Goal: Information Seeking & Learning: Learn about a topic

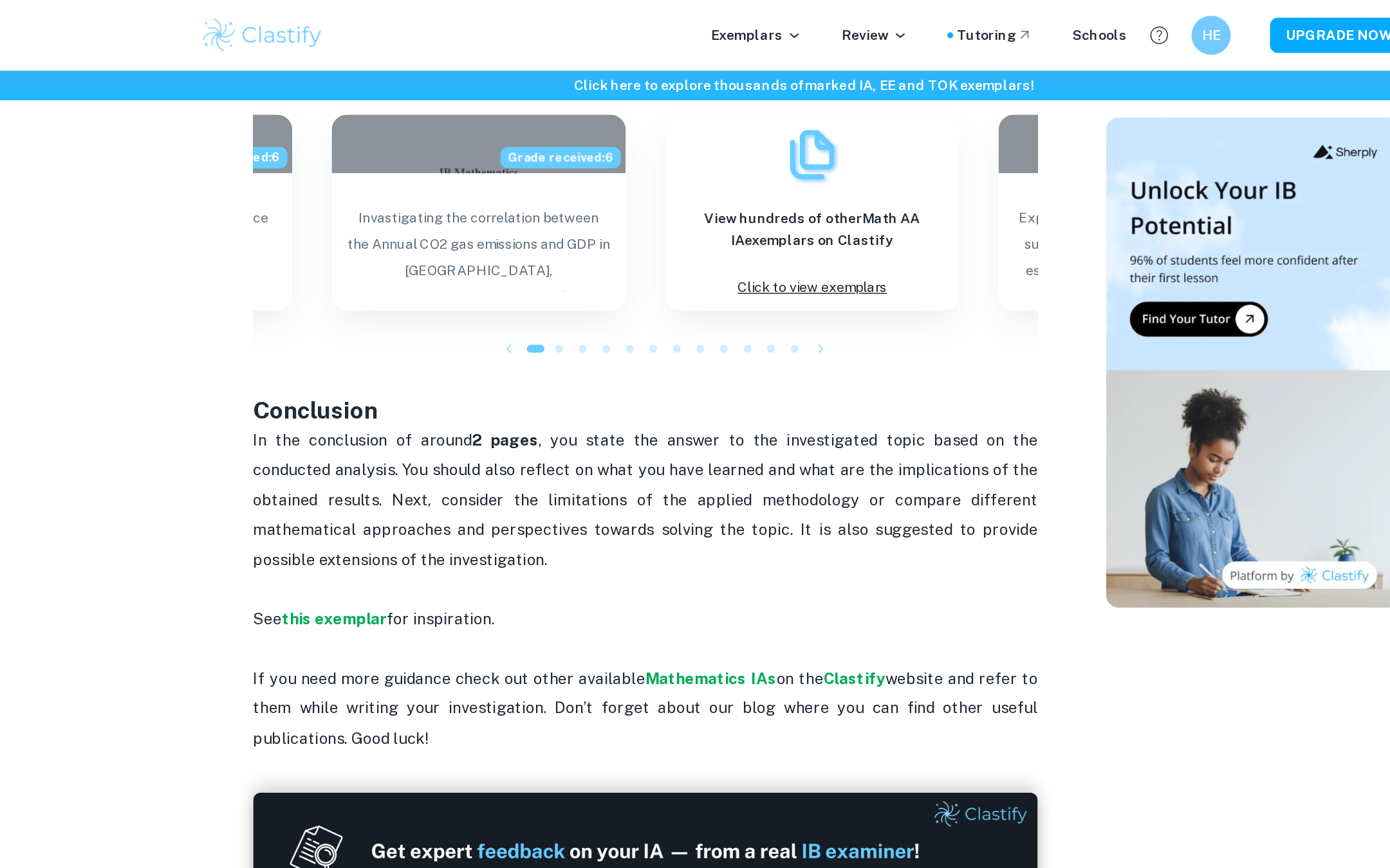
scroll to position [1141, 0]
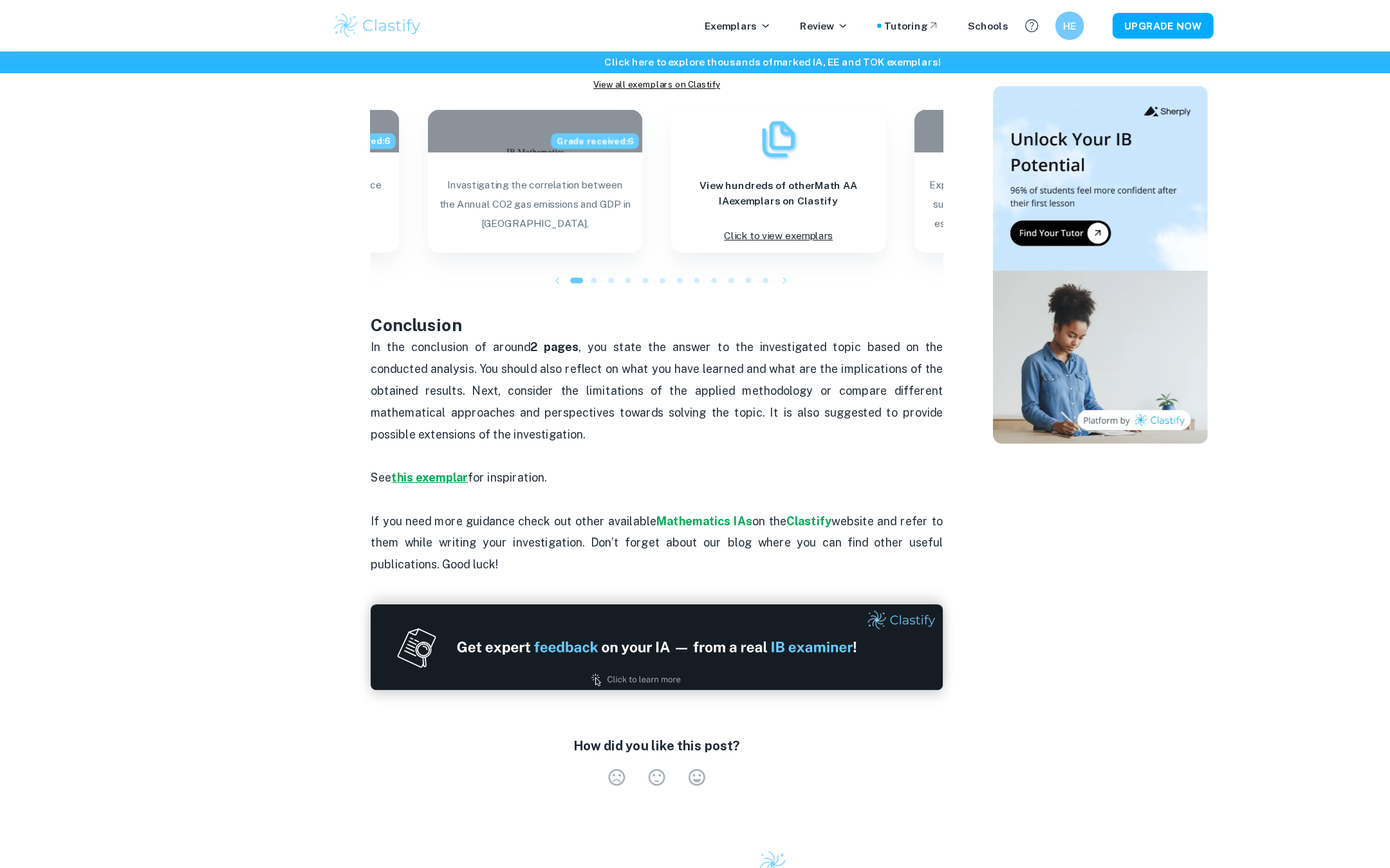
click at [374, 432] on strong "this exemplar" at bounding box center [386, 428] width 69 height 12
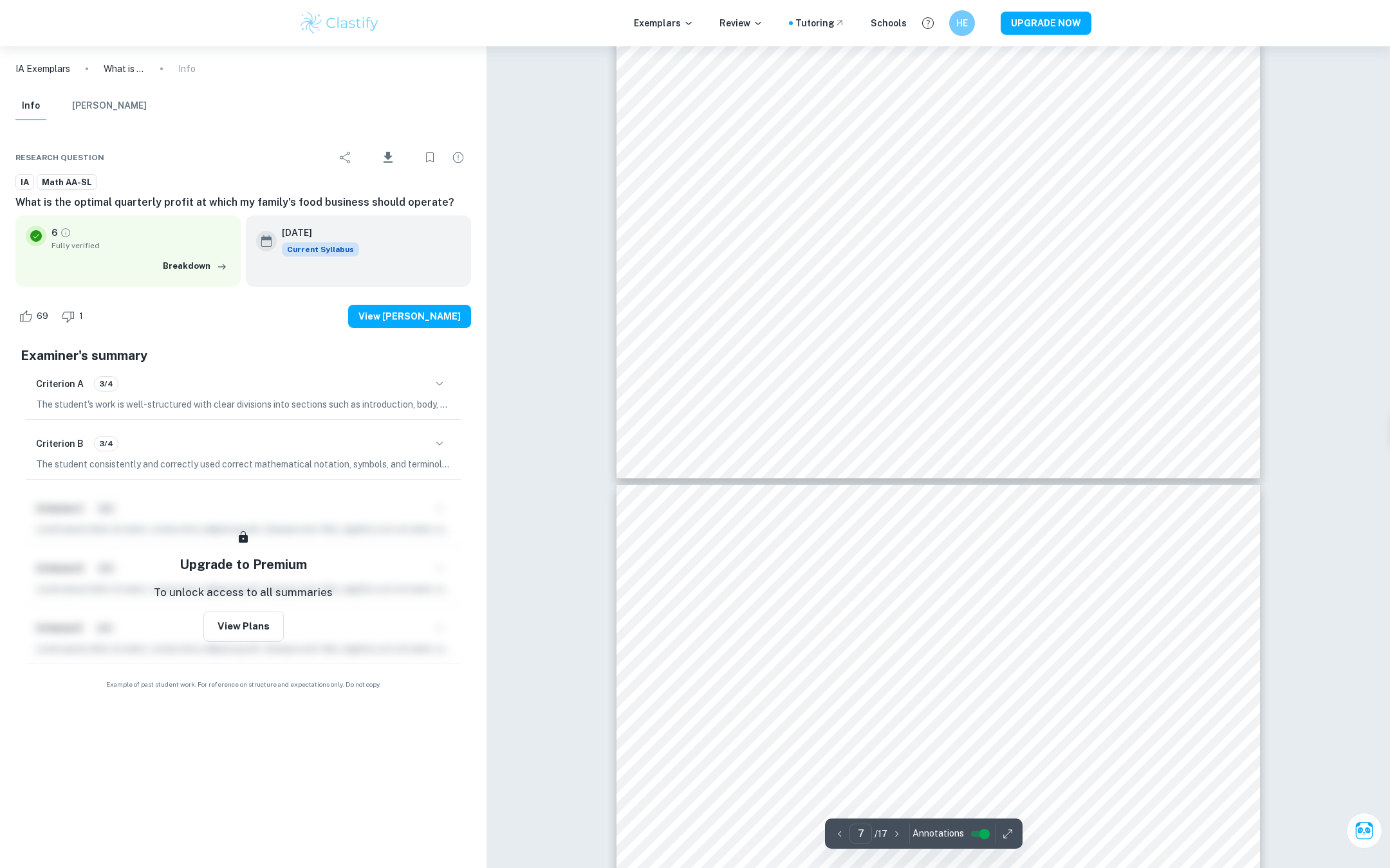
scroll to position [5637, 0]
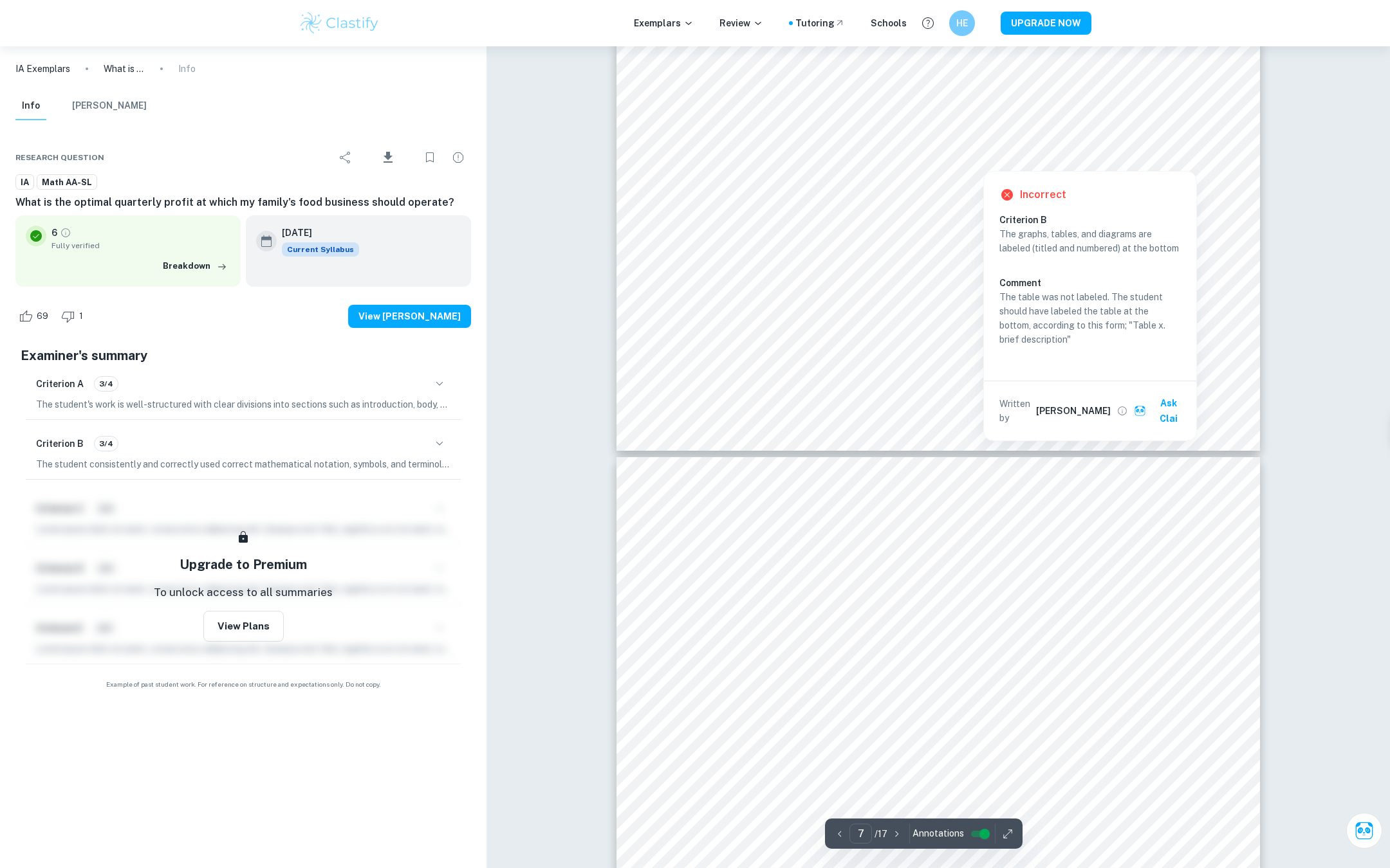
type input "8"
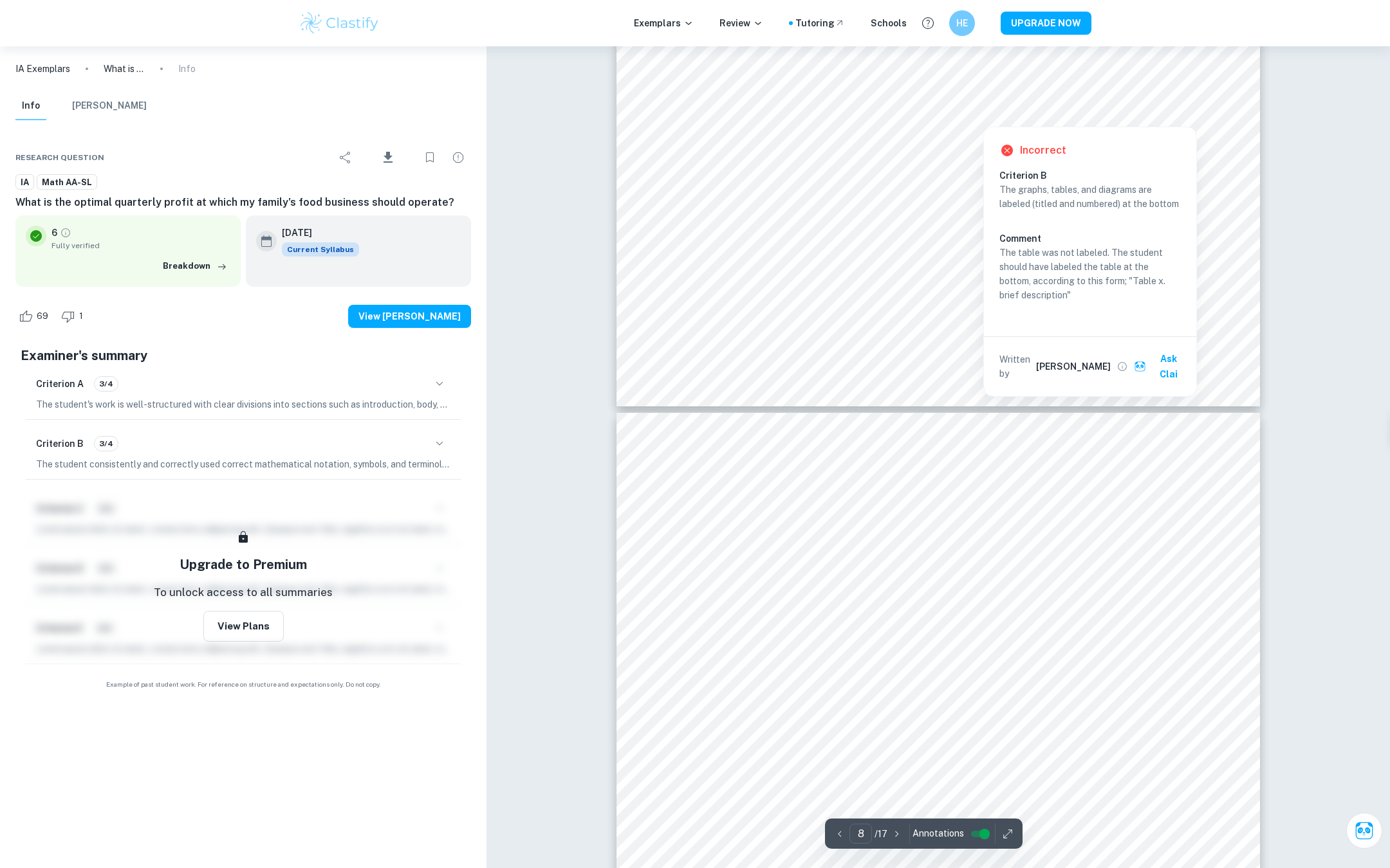
scroll to position [5757, 0]
